Goal: Find specific page/section: Find specific page/section

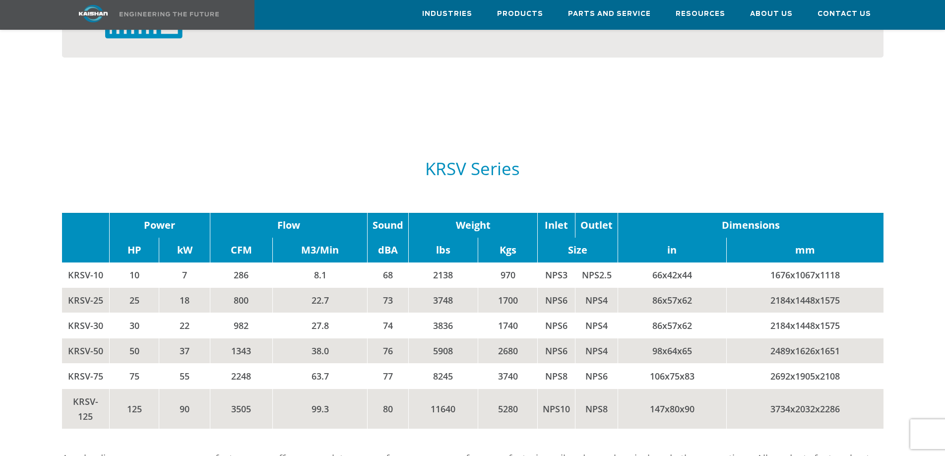
scroll to position [1092, 0]
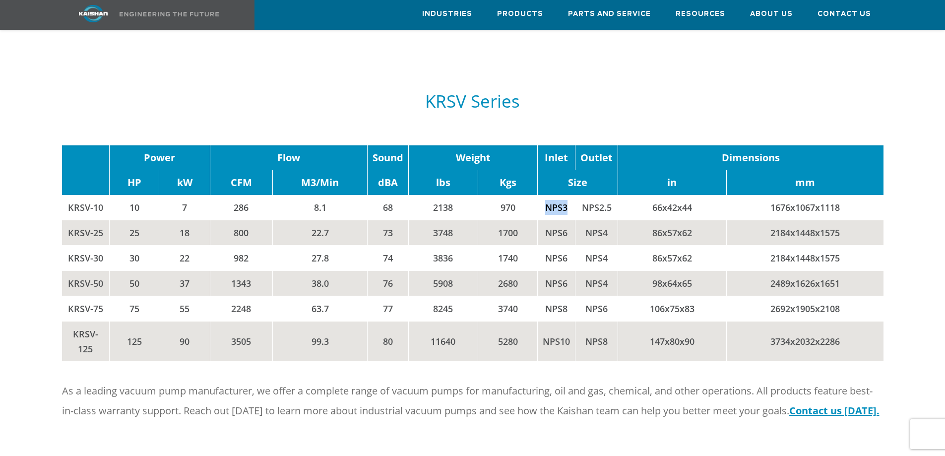
drag, startPoint x: 546, startPoint y: 192, endPoint x: 563, endPoint y: 192, distance: 17.4
click at [564, 195] on td "NPS3" at bounding box center [557, 207] width 38 height 25
click at [554, 200] on td "NPS3" at bounding box center [557, 207] width 38 height 25
drag, startPoint x: 545, startPoint y: 191, endPoint x: 564, endPoint y: 185, distance: 20.3
click at [564, 195] on td "NPS3" at bounding box center [557, 207] width 38 height 25
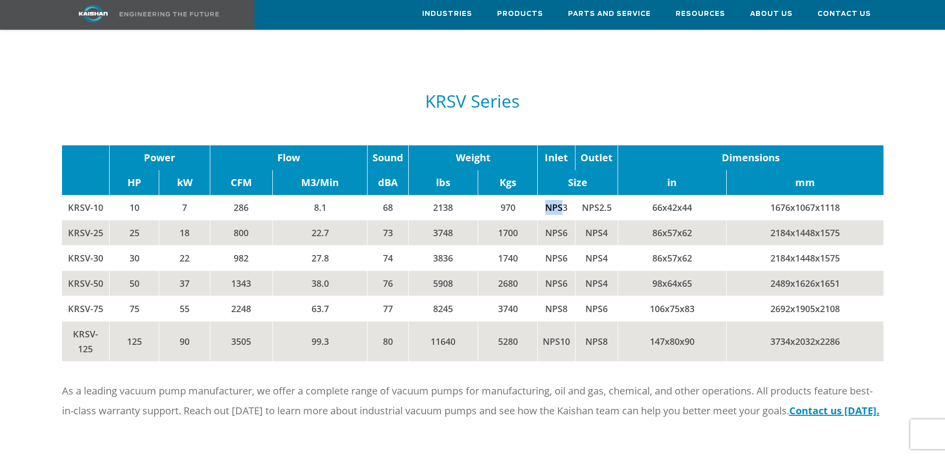
click at [561, 195] on td "NPS3" at bounding box center [557, 207] width 38 height 25
click at [559, 195] on td "NPS3" at bounding box center [557, 207] width 38 height 25
drag, startPoint x: 546, startPoint y: 193, endPoint x: 566, endPoint y: 189, distance: 20.2
click at [568, 195] on td "NPS3" at bounding box center [557, 207] width 38 height 25
copy td "NPS3"
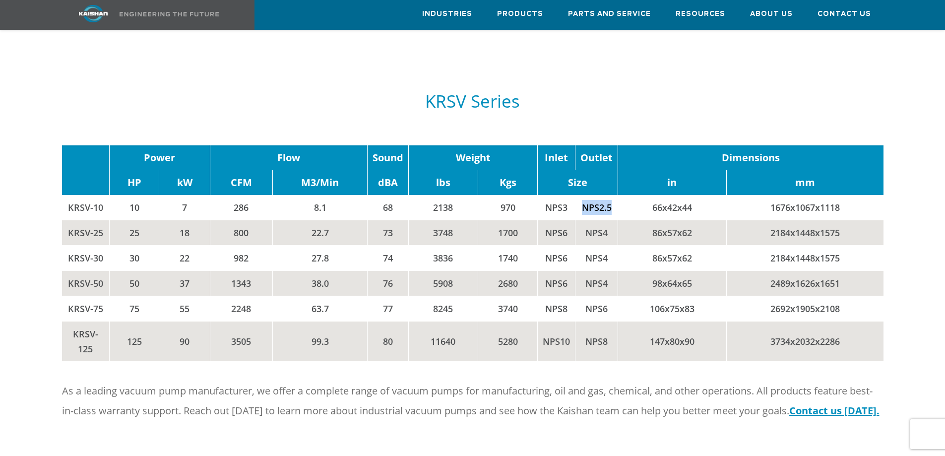
drag, startPoint x: 582, startPoint y: 191, endPoint x: 615, endPoint y: 192, distance: 33.8
click at [615, 195] on td "NPS2.5" at bounding box center [597, 207] width 43 height 25
